Goal: Transaction & Acquisition: Purchase product/service

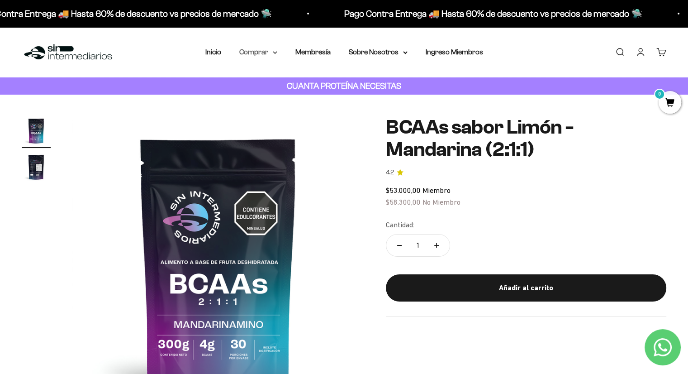
click at [254, 54] on summary "Comprar" at bounding box center [258, 52] width 38 height 12
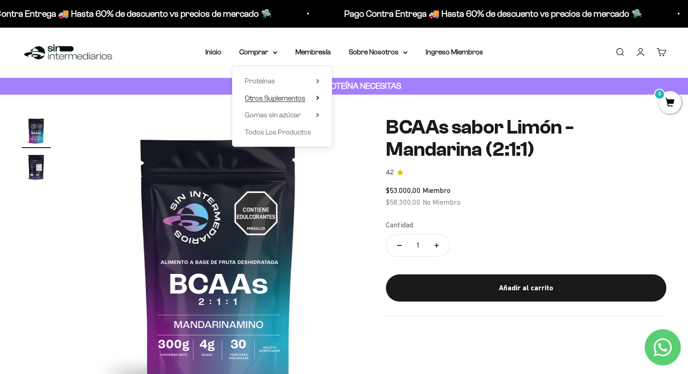
click at [299, 96] on span "Otros Suplementos" at bounding box center [275, 98] width 61 height 8
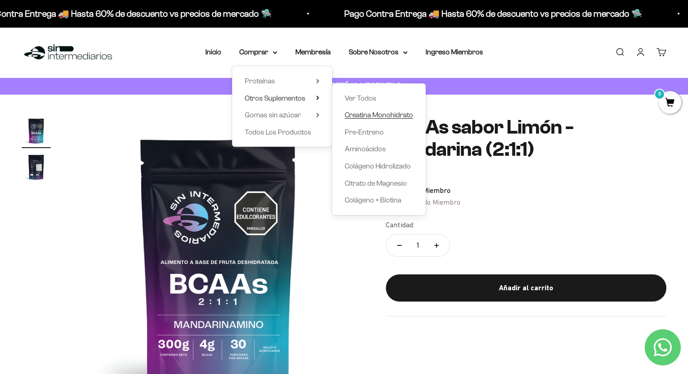
click at [376, 116] on span "Creatina Monohidrato" at bounding box center [379, 115] width 68 height 8
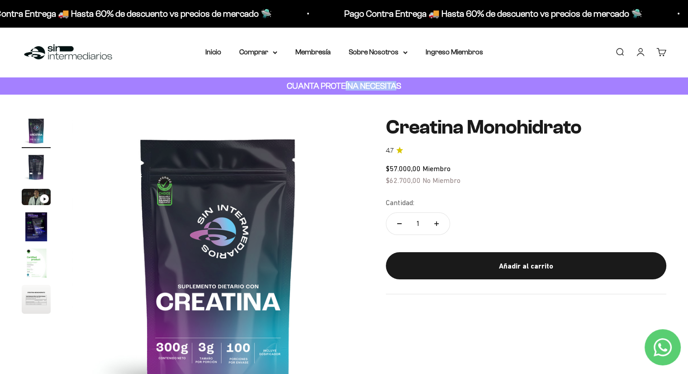
drag, startPoint x: 344, startPoint y: 86, endPoint x: 394, endPoint y: 88, distance: 50.7
click at [394, 88] on strong "CUANTA PROTEÍNA NECESITAS" at bounding box center [344, 85] width 114 height 9
click at [349, 90] on strong "CUANTA PROTEÍNA NECESITAS" at bounding box center [344, 85] width 114 height 9
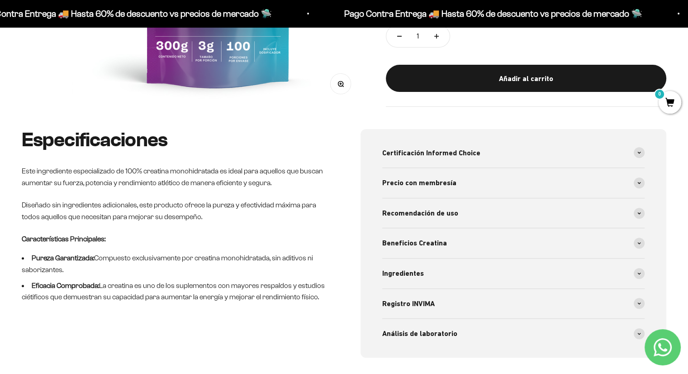
scroll to position [317, 0]
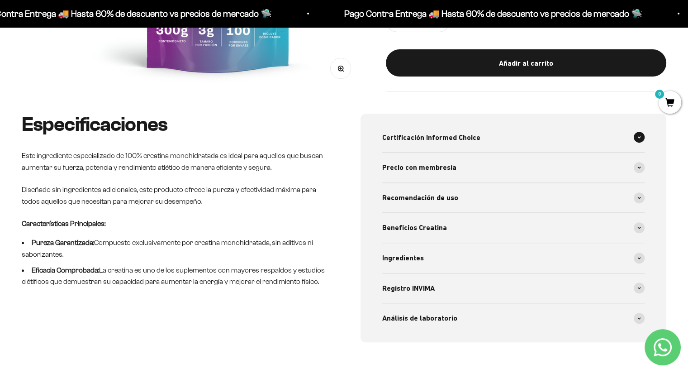
click at [465, 141] on span "Certificación Informed Choice" at bounding box center [431, 138] width 98 height 12
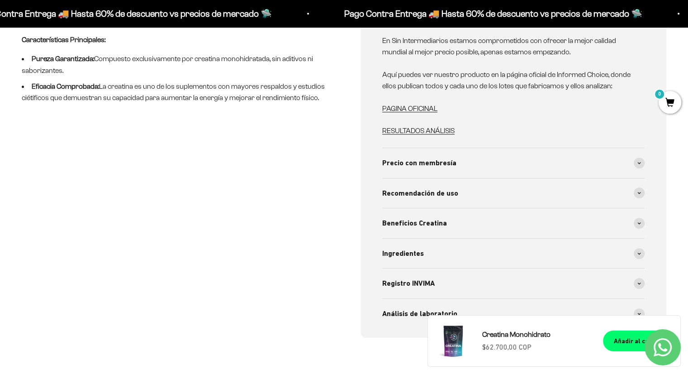
scroll to position [543, 0]
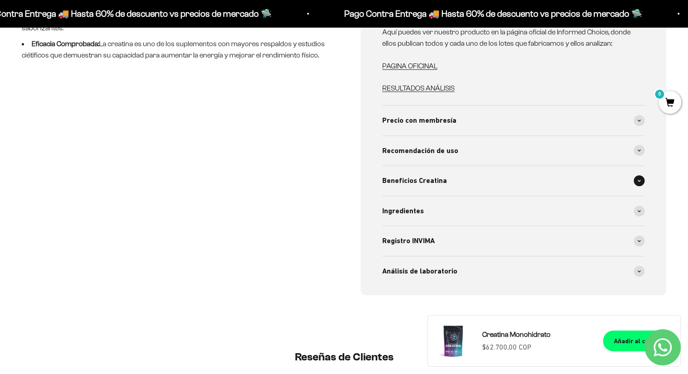
click at [460, 179] on div "Beneficios Creatina" at bounding box center [513, 181] width 263 height 30
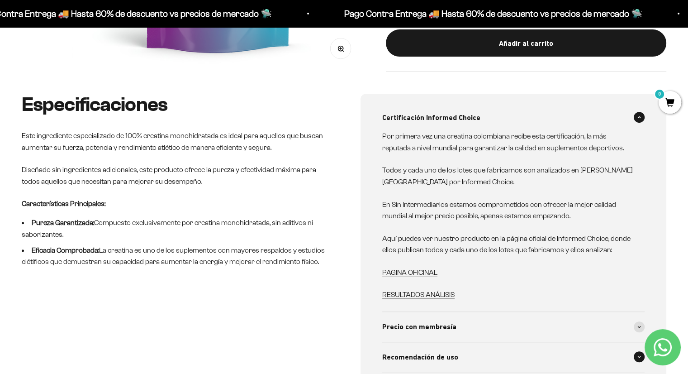
scroll to position [271, 0]
